Goal: Task Accomplishment & Management: Use online tool/utility

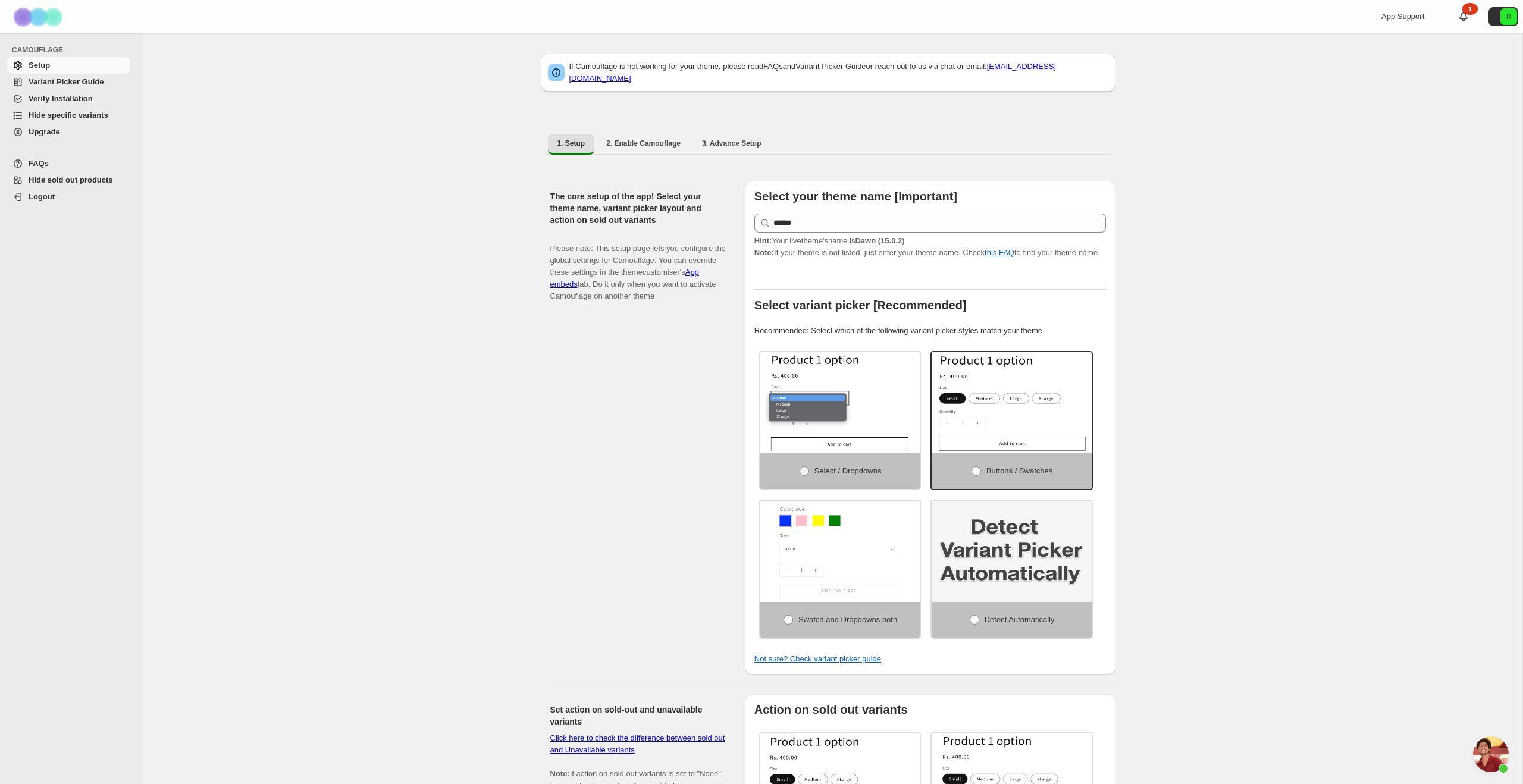
scroll to position [5473, 0]
click at [1494, 754] on span "Chat öffnen" at bounding box center [1491, 754] width 36 height 36
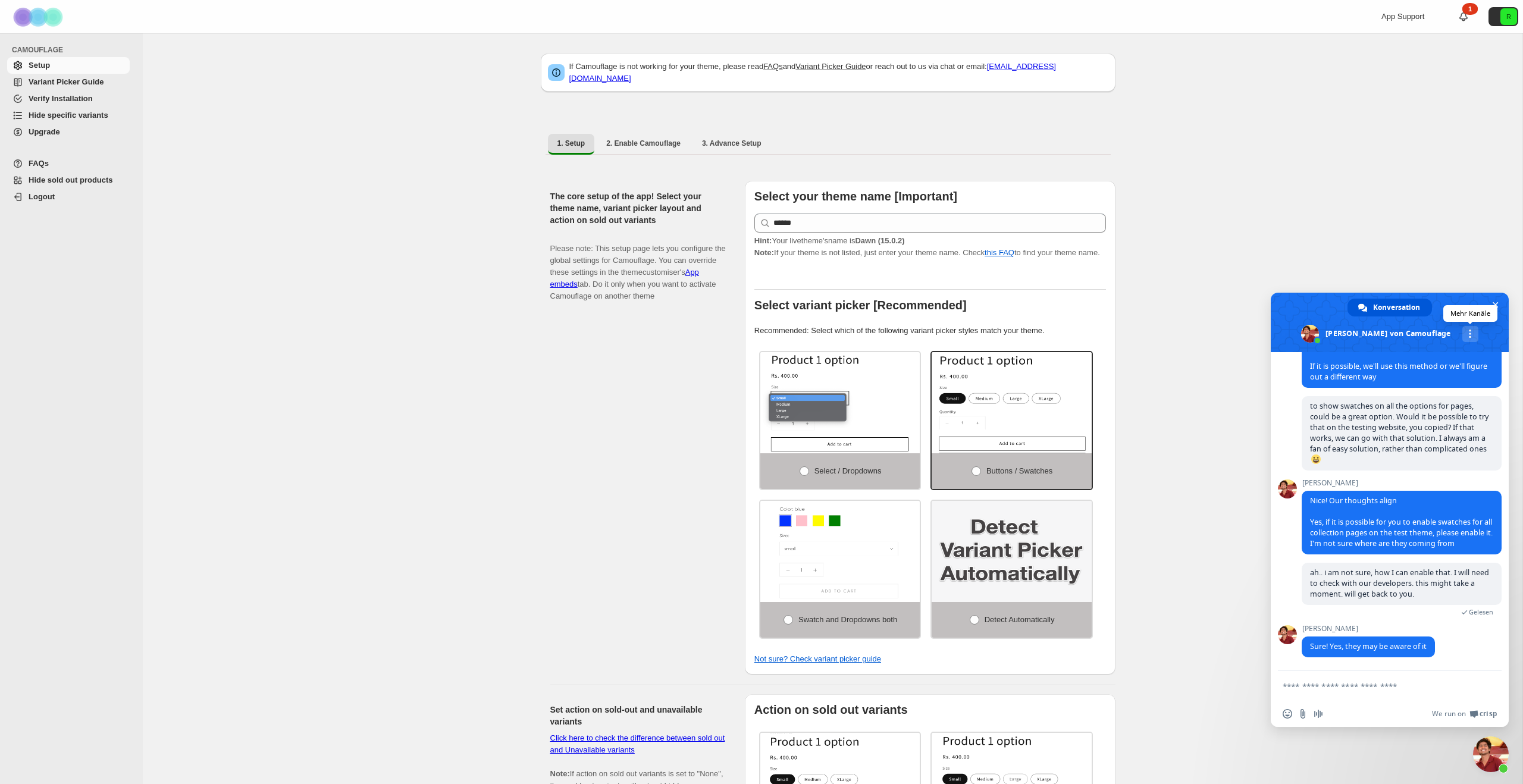
click at [1463, 333] on div "Mehr Kanäle" at bounding box center [1470, 333] width 16 height 16
click at [199, 213] on div "If Camouflage is not working for your theme, please read FAQs and Variant Picke…" at bounding box center [833, 700] width 1380 height 1335
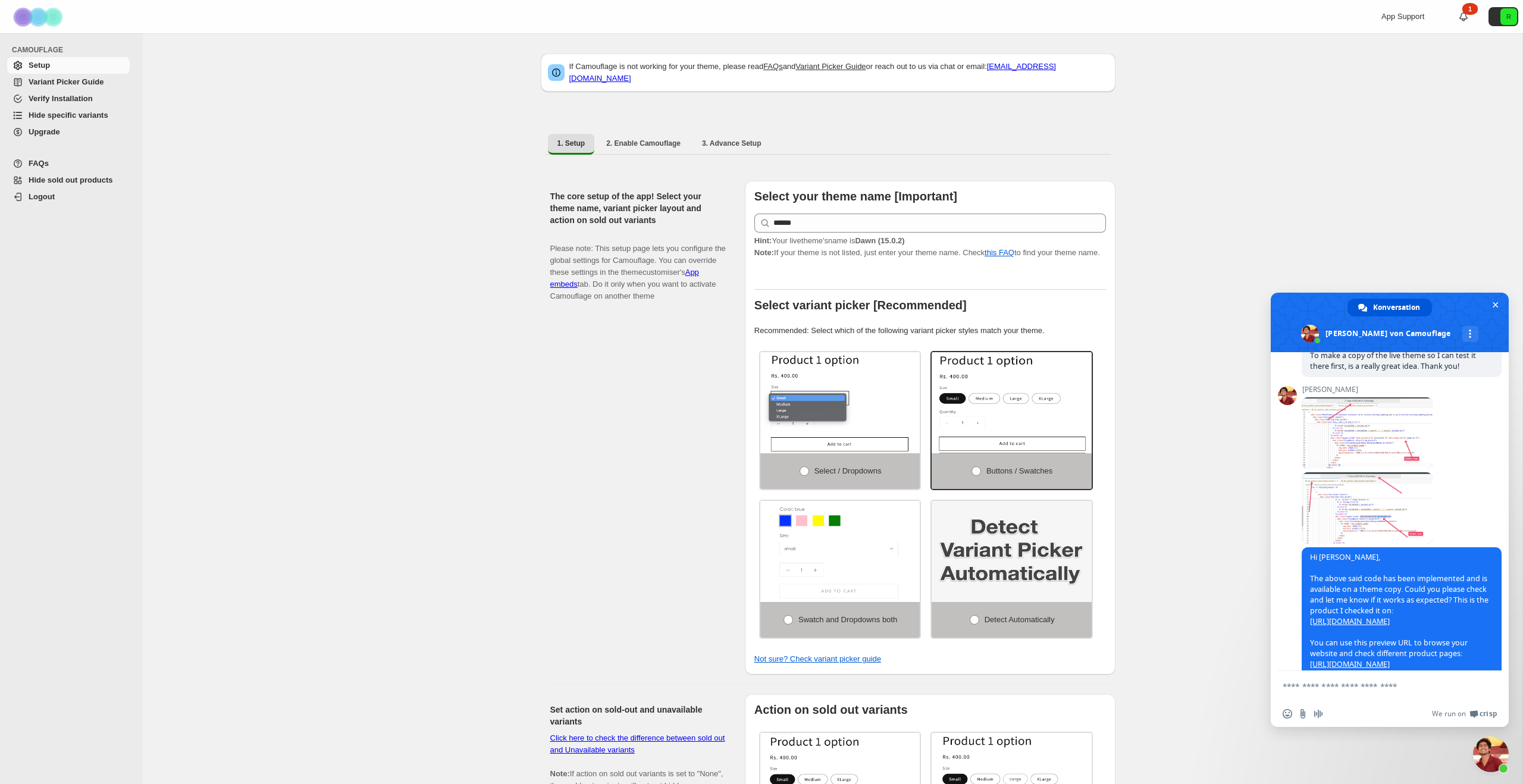
scroll to position [2606, 0]
click at [85, 118] on span "Hide specific variants" at bounding box center [68, 115] width 80 height 9
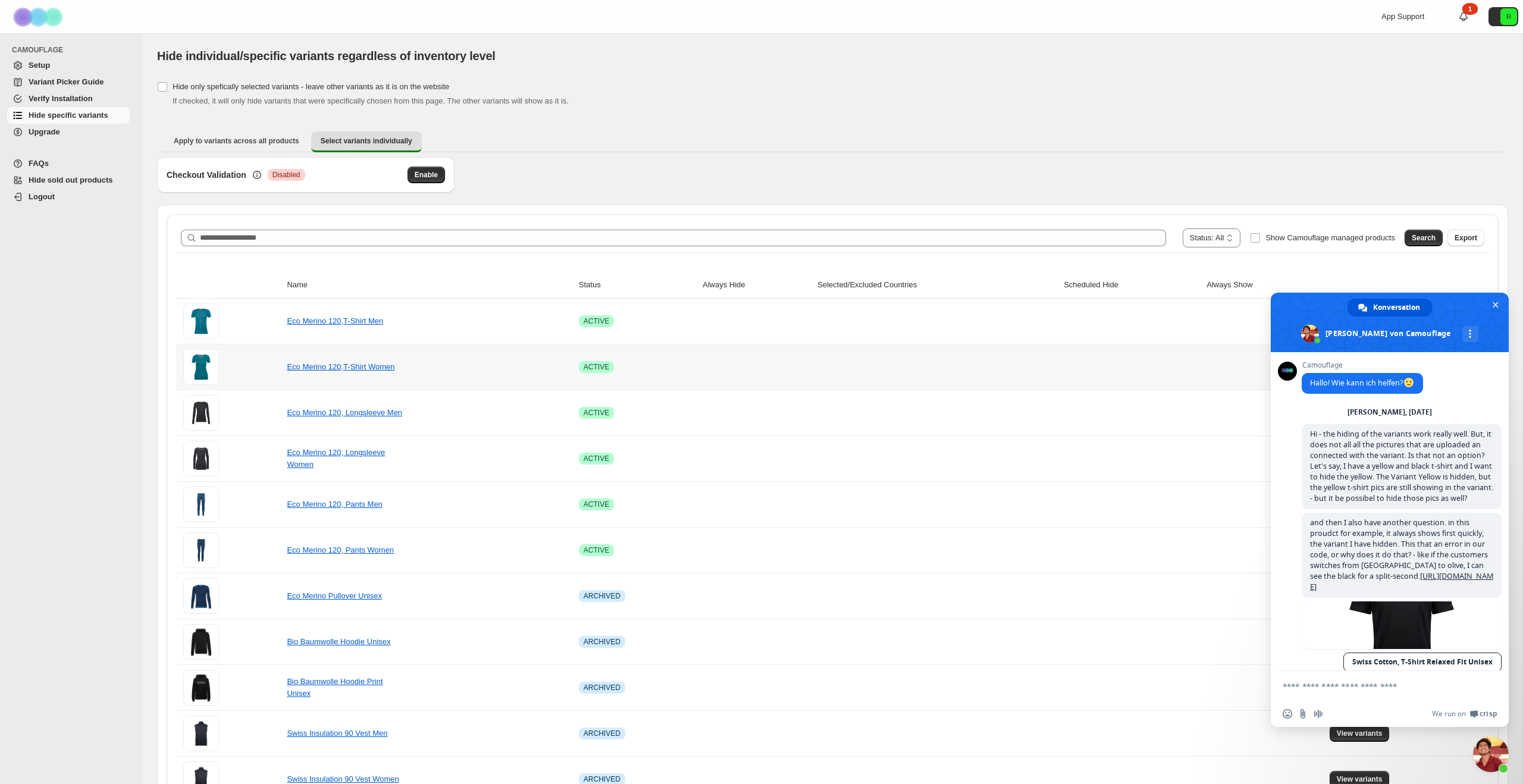
scroll to position [2606, 0]
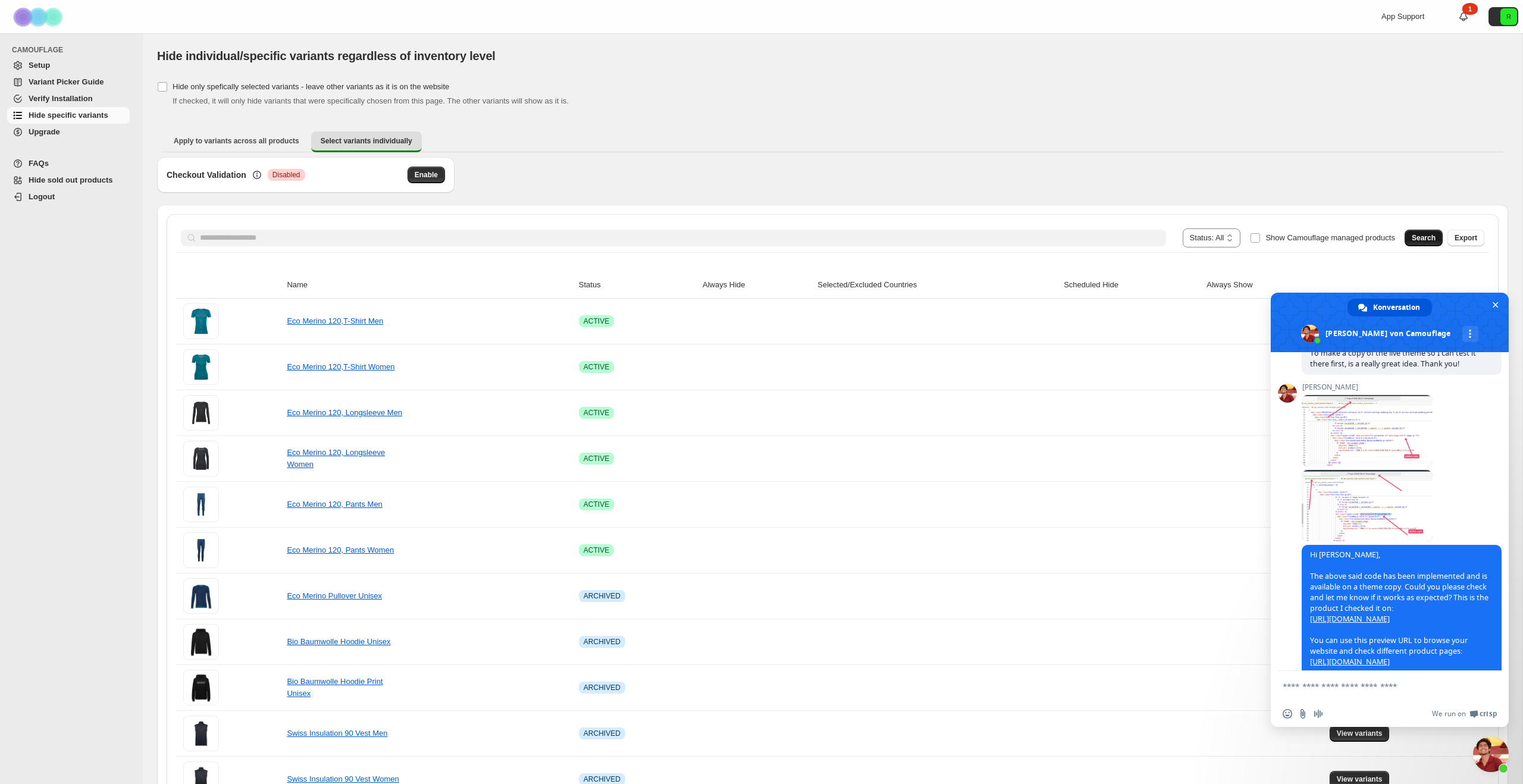
click at [1416, 241] on span "Search" at bounding box center [1423, 238] width 24 height 9
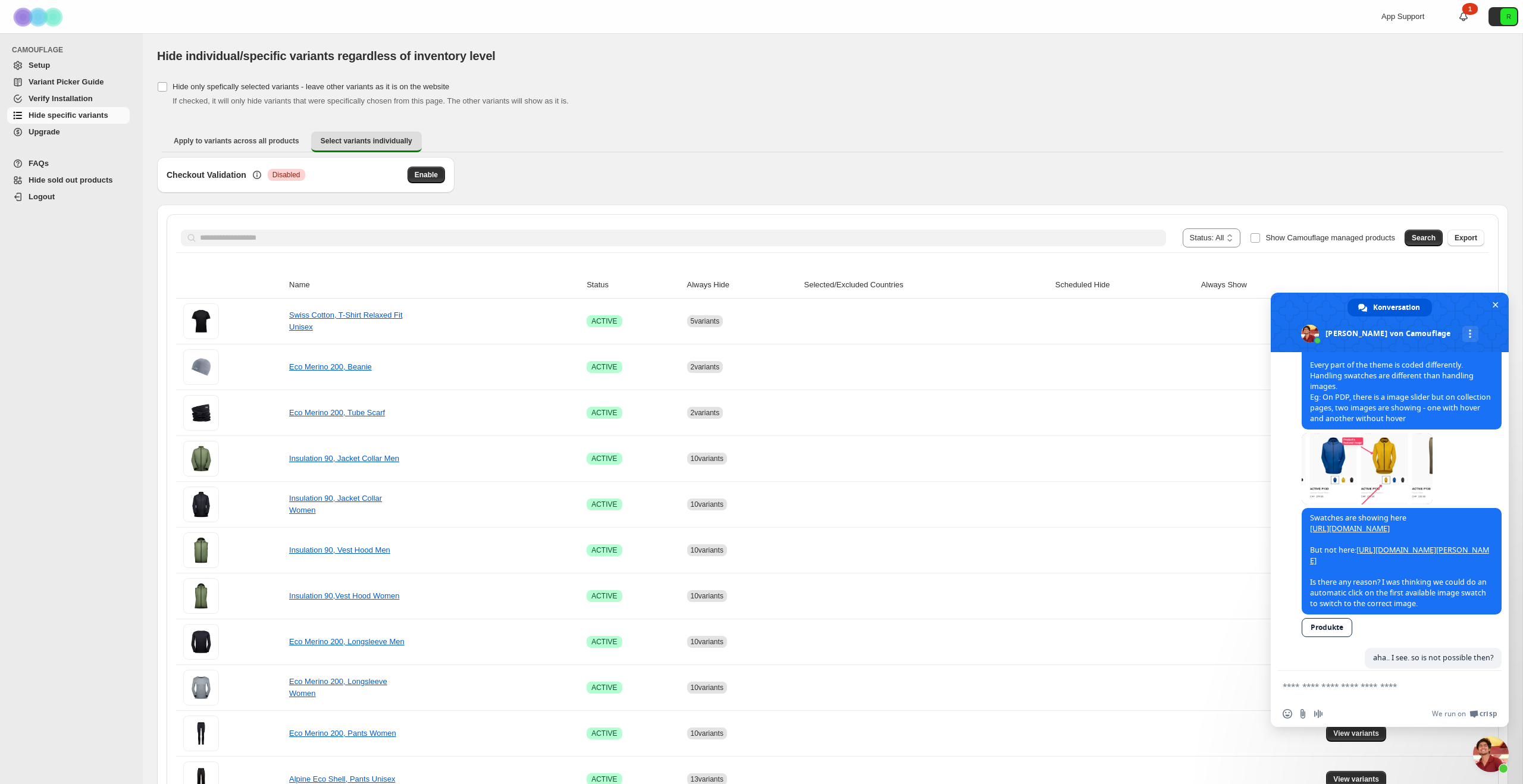
scroll to position [4934, 0]
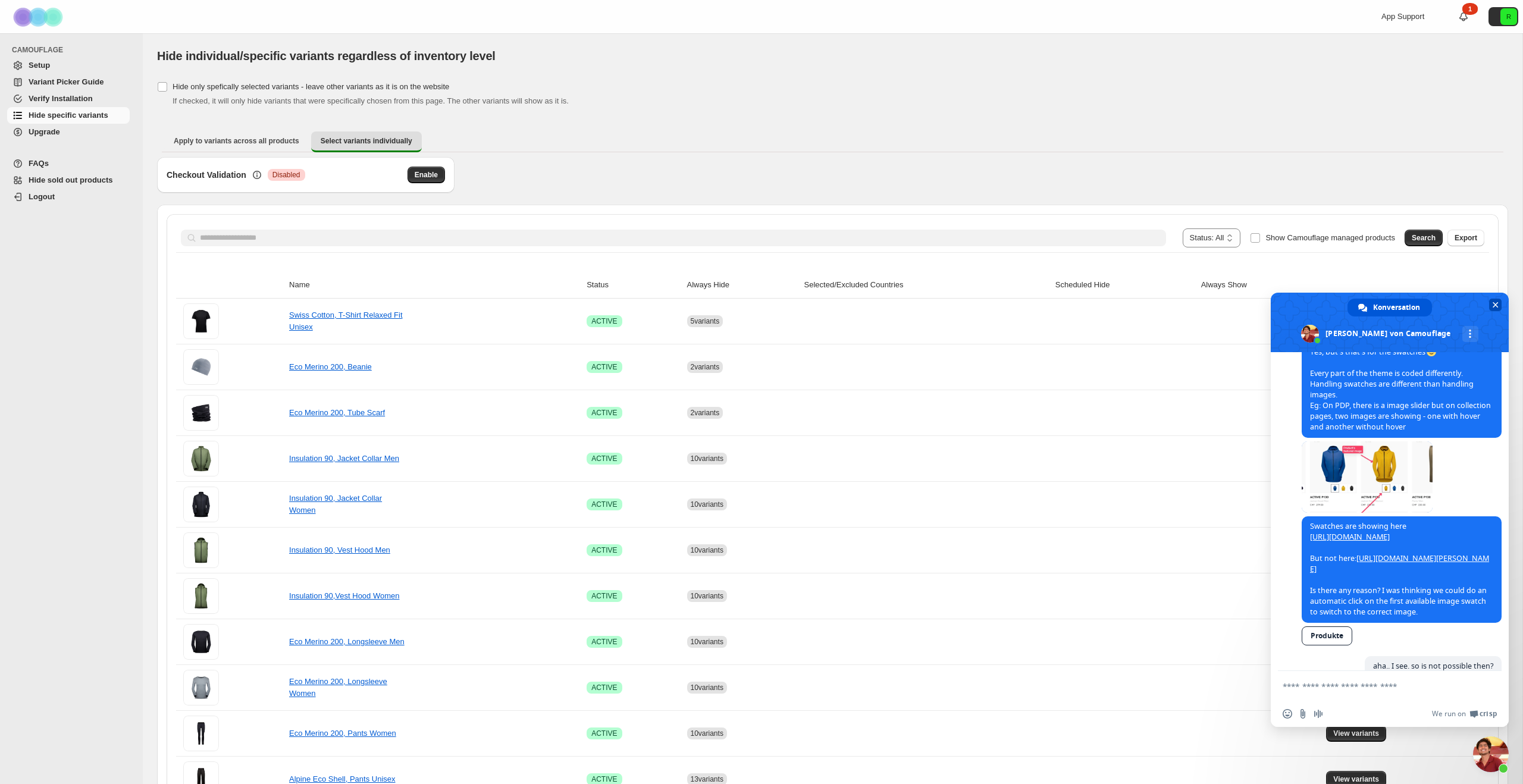
click at [1497, 302] on span "Chat schließen" at bounding box center [1496, 305] width 6 height 6
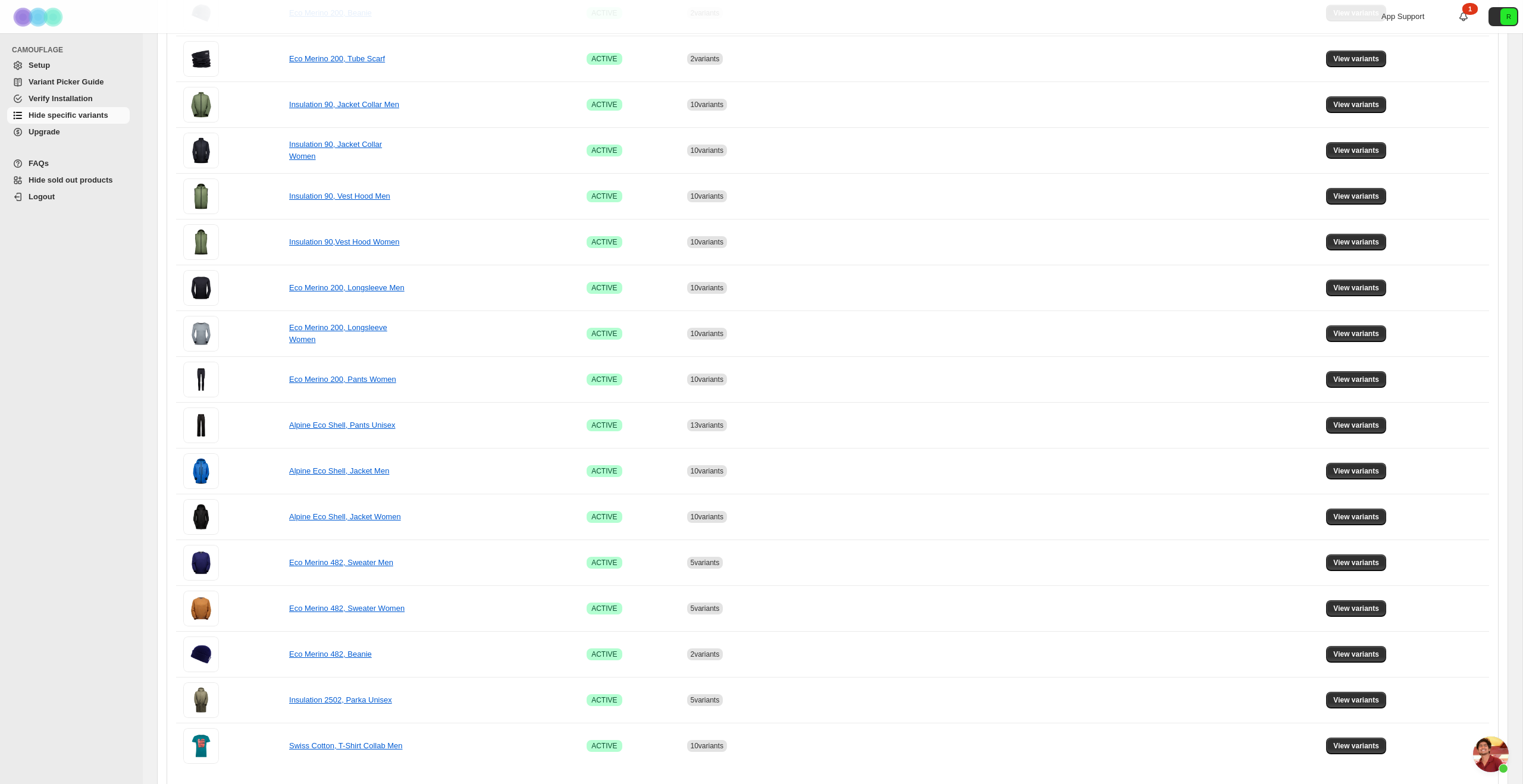
scroll to position [393, 0]
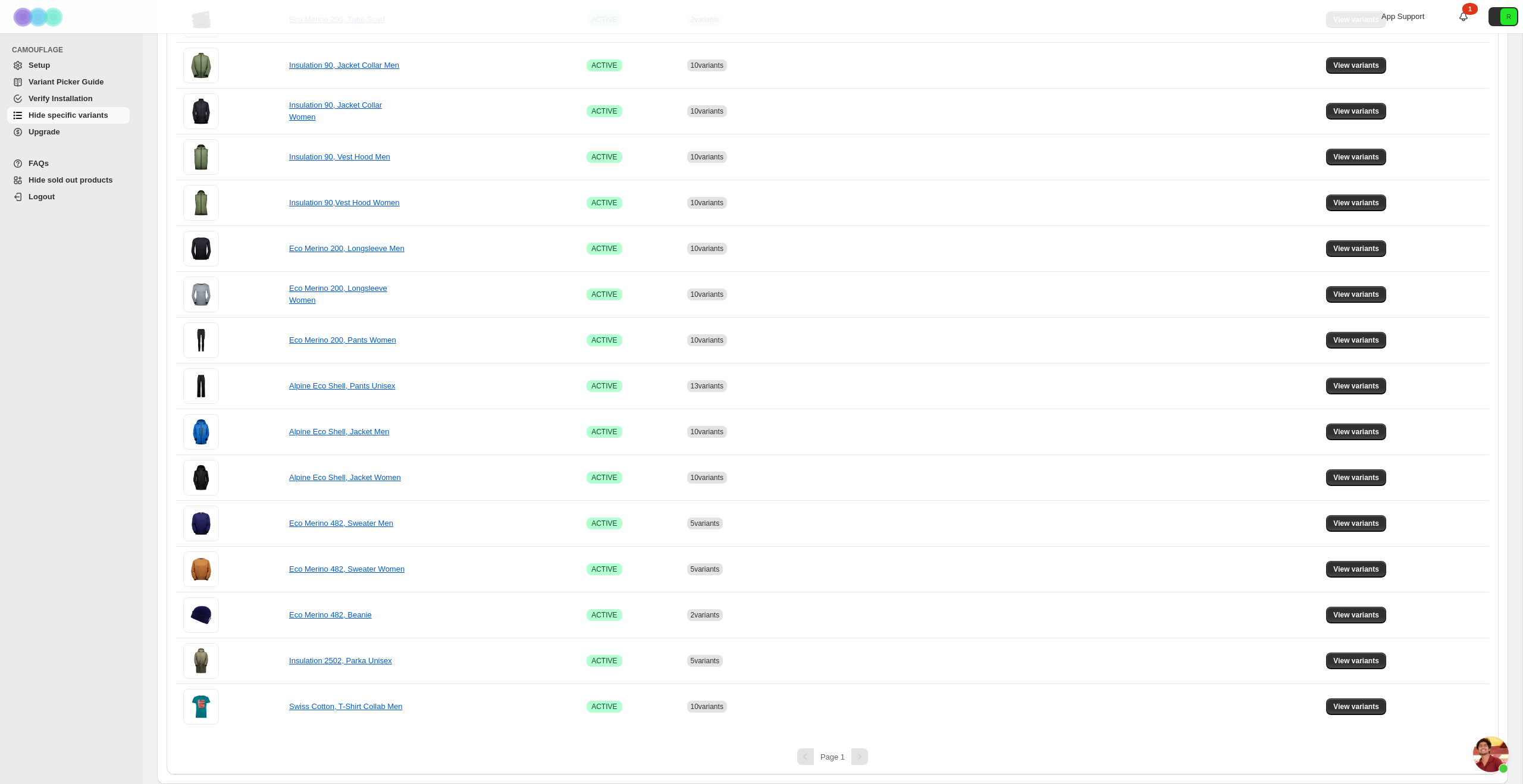
click at [862, 757] on div "Pagination" at bounding box center [860, 757] width 17 height 17
click at [862, 757] on div "Pagination" at bounding box center [860, 757] width 17 height 17
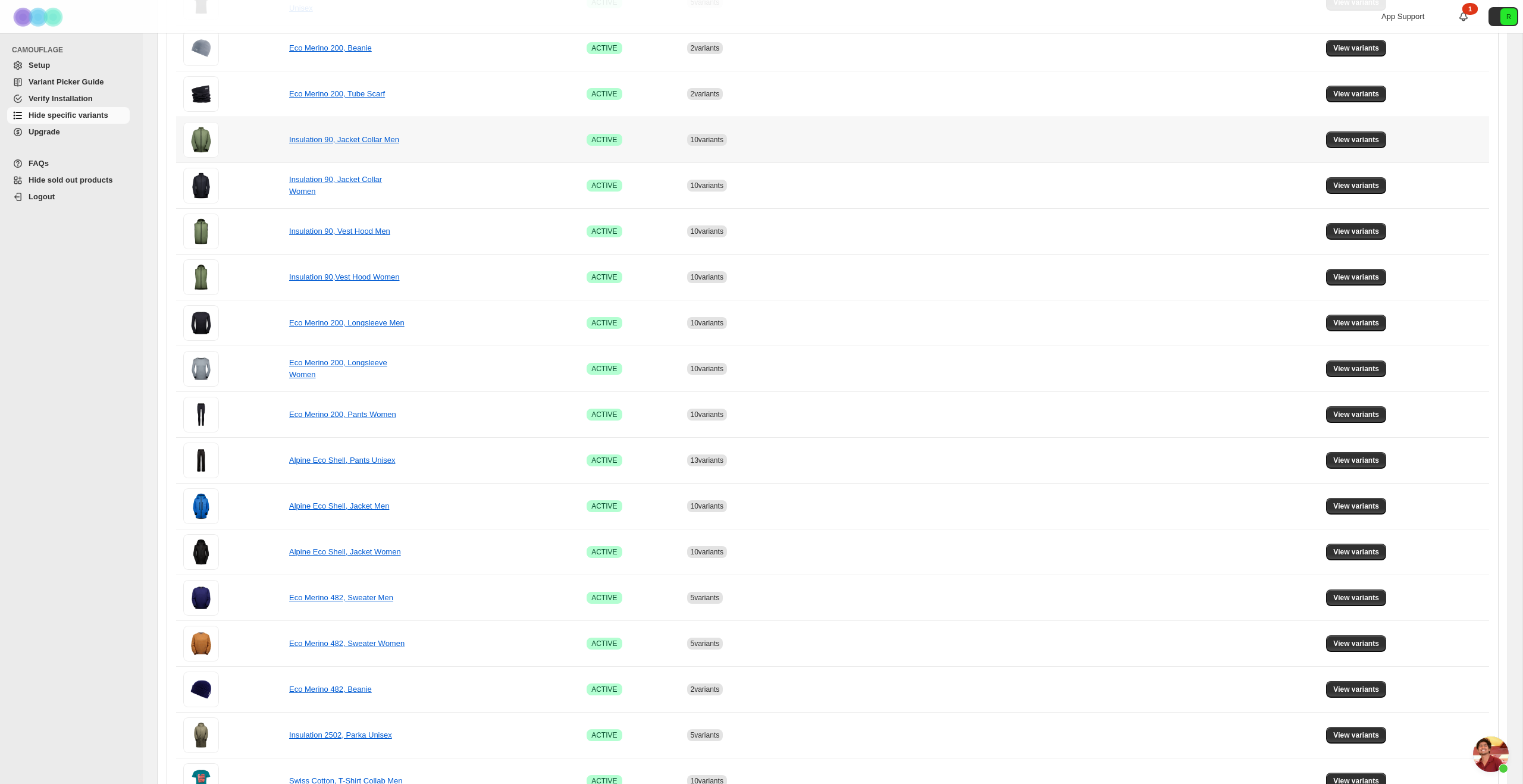
scroll to position [323, 0]
